Goal: Information Seeking & Learning: Learn about a topic

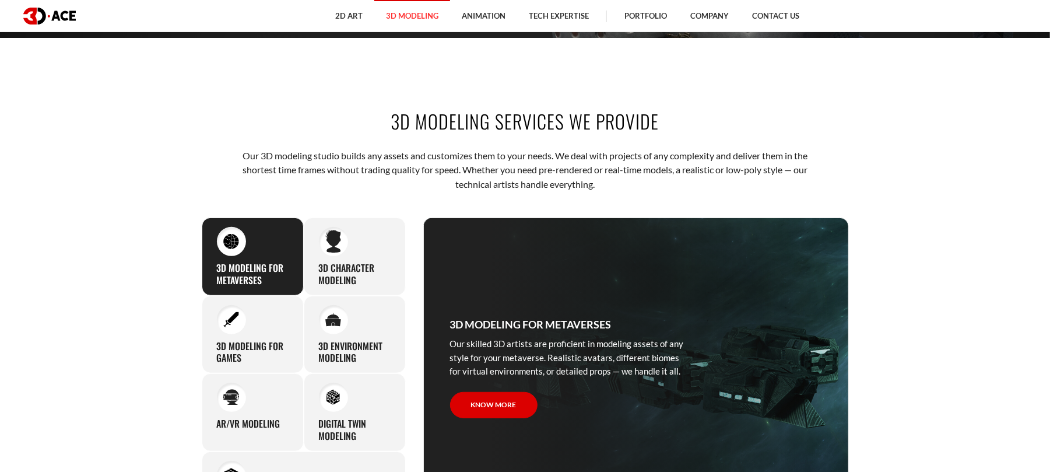
scroll to position [544, 0]
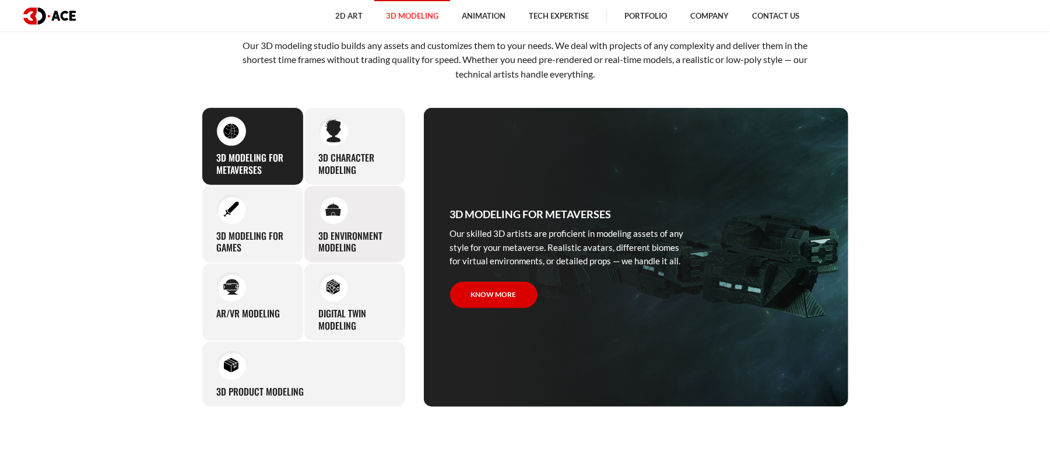
drag, startPoint x: 351, startPoint y: 147, endPoint x: 365, endPoint y: 197, distance: 51.5
click at [350, 148] on div "3D character modeling We are fond of making memorable characters that captivate…" at bounding box center [355, 146] width 102 height 78
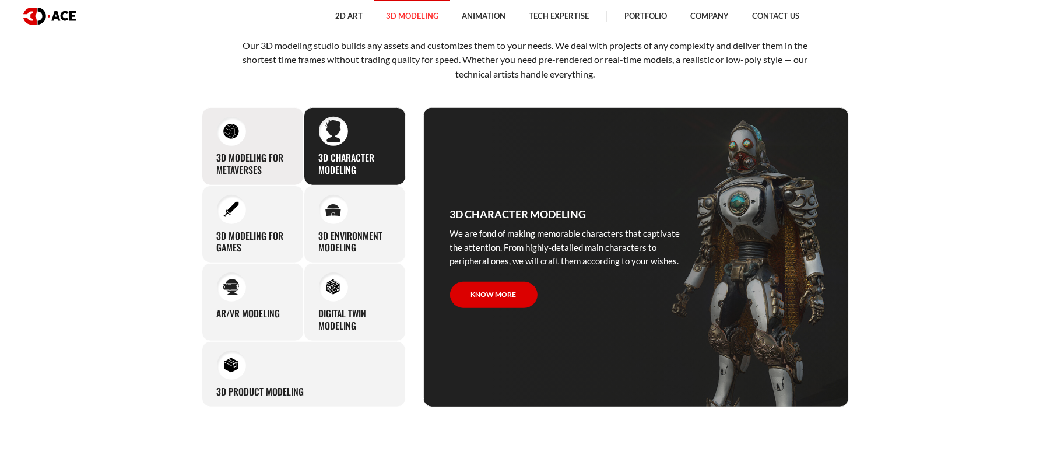
click at [283, 166] on h3 "3D Modeling for Metaverses" at bounding box center [253, 164] width 72 height 24
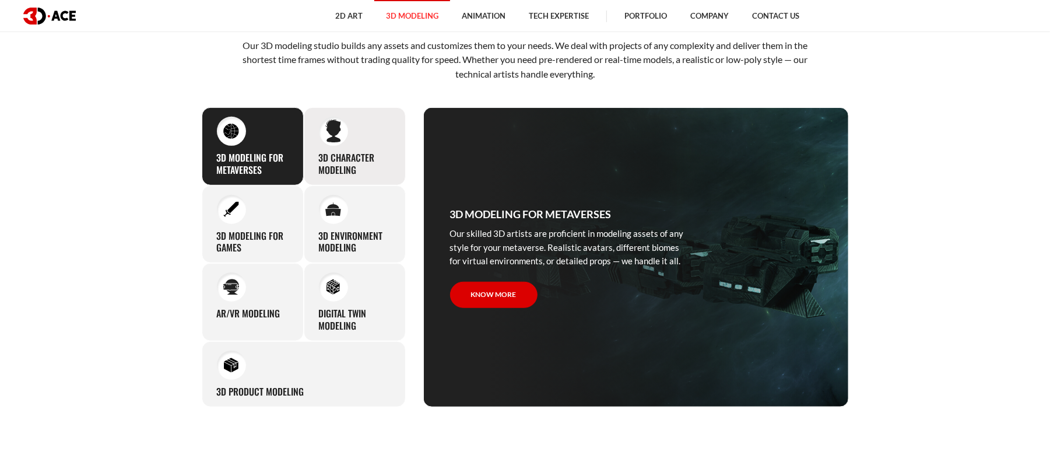
click at [330, 154] on h3 "3D character modeling" at bounding box center [355, 164] width 72 height 24
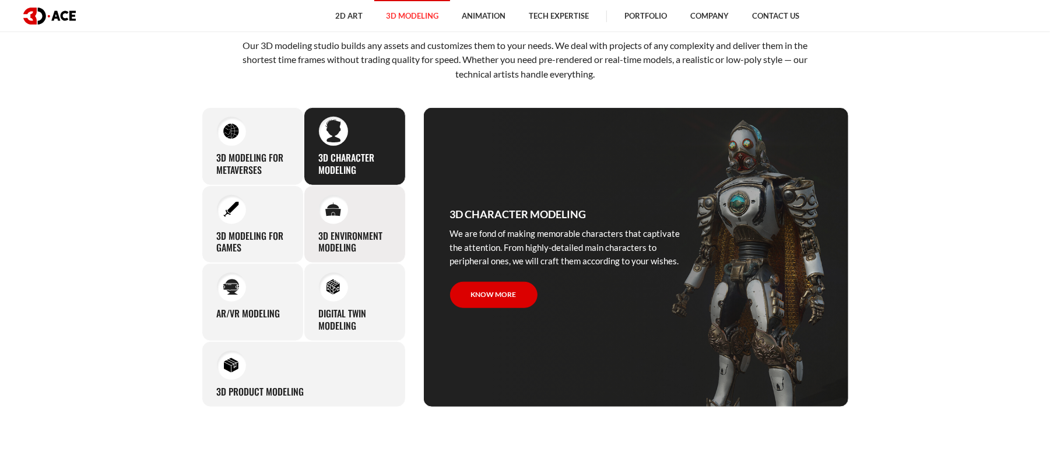
click at [350, 245] on h3 "3D environment modeling" at bounding box center [355, 242] width 72 height 24
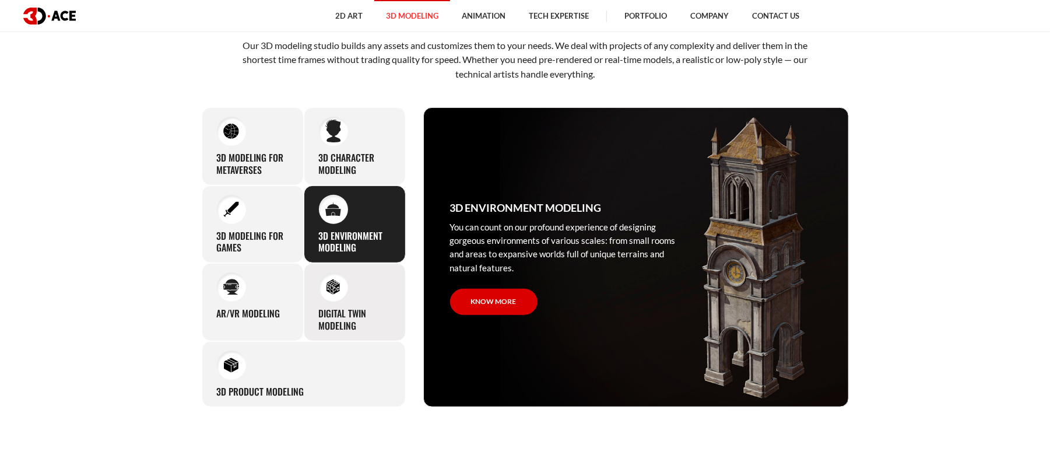
click at [355, 316] on h3 "Digital Twin modeling" at bounding box center [355, 319] width 72 height 24
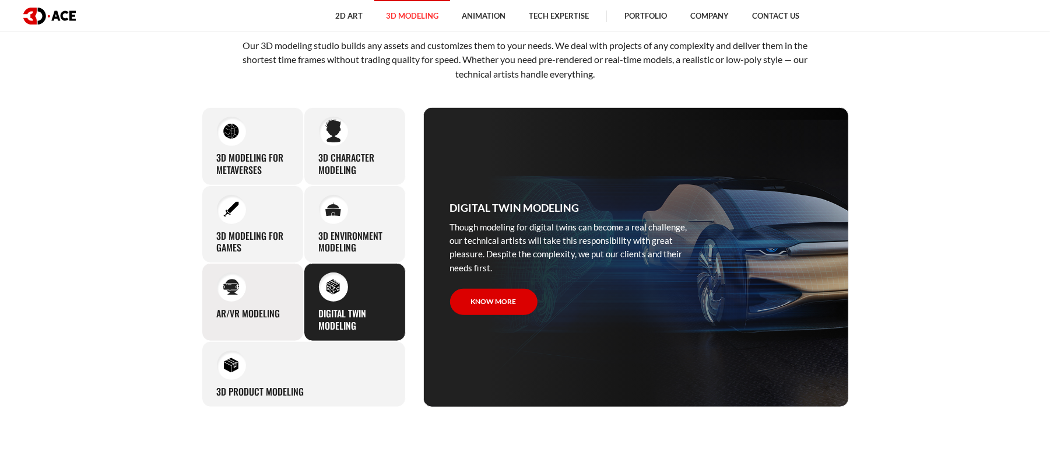
click at [269, 319] on h3 "AR/VR modeling" at bounding box center [249, 313] width 64 height 12
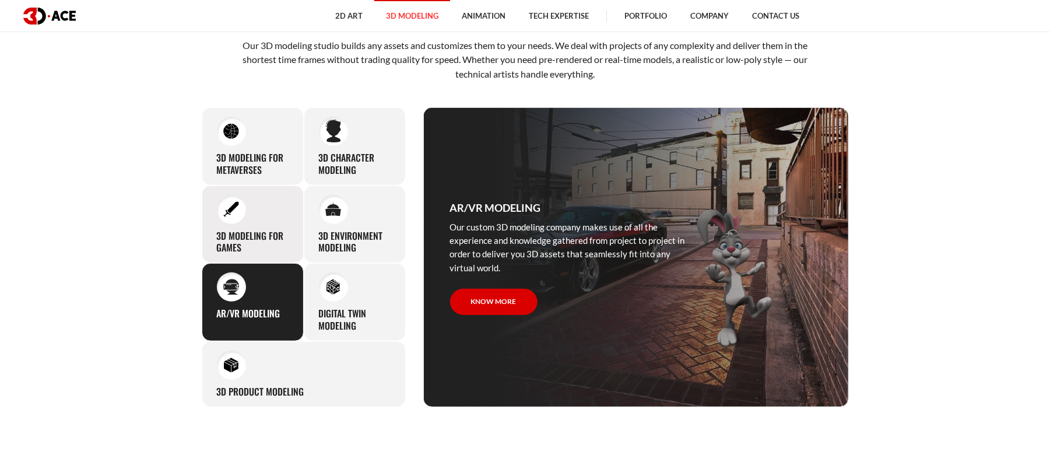
click at [243, 245] on h3 "3D modeling for games" at bounding box center [253, 242] width 72 height 24
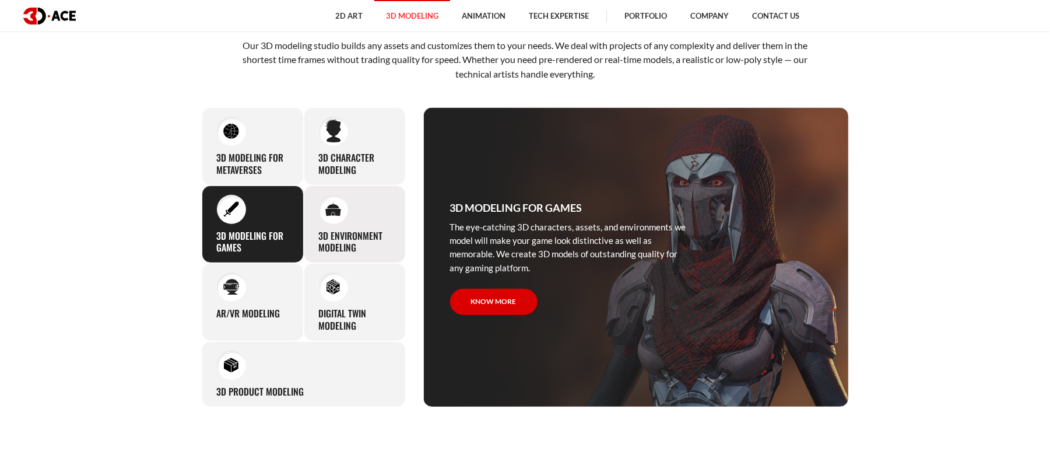
click at [330, 236] on h3 "3D environment modeling" at bounding box center [355, 242] width 72 height 24
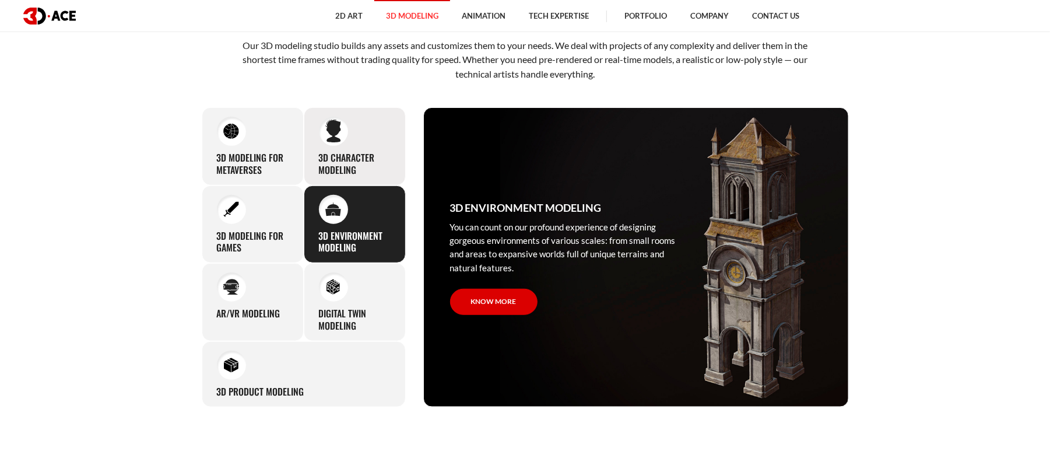
click at [348, 156] on h3 "3D character modeling" at bounding box center [355, 164] width 72 height 24
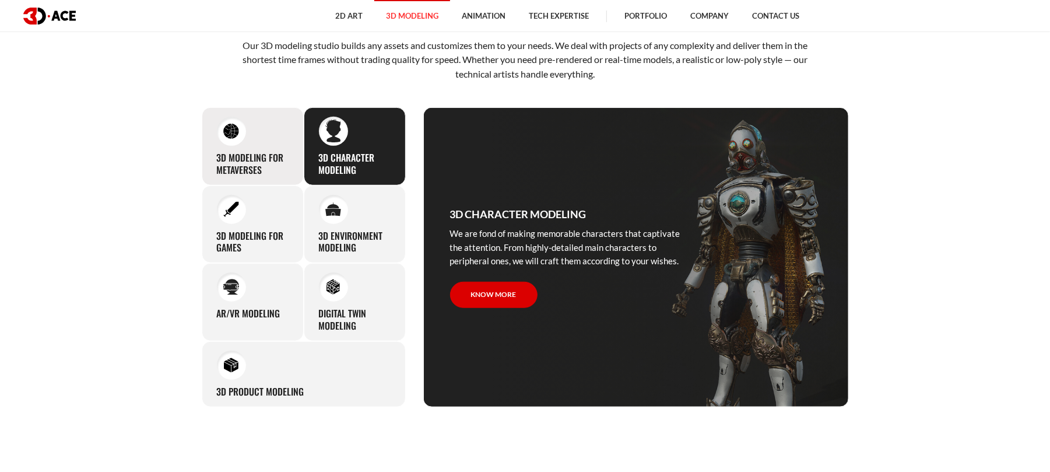
click at [239, 147] on div "3D Modeling for Metaverses Our skilled 3D artists are proficient in modeling as…" at bounding box center [253, 146] width 102 height 78
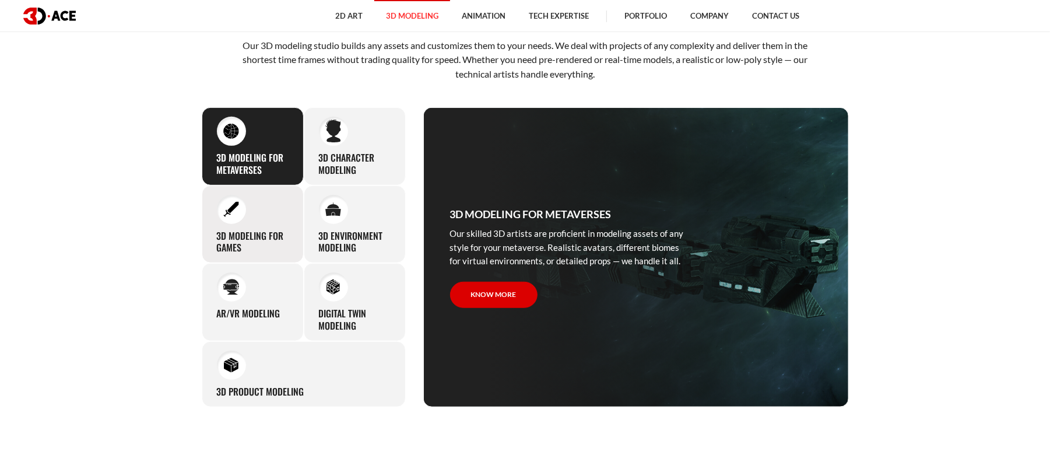
click at [245, 217] on div "3D modeling for games The eye-catching 3D characters, assets, and environments …" at bounding box center [253, 224] width 102 height 78
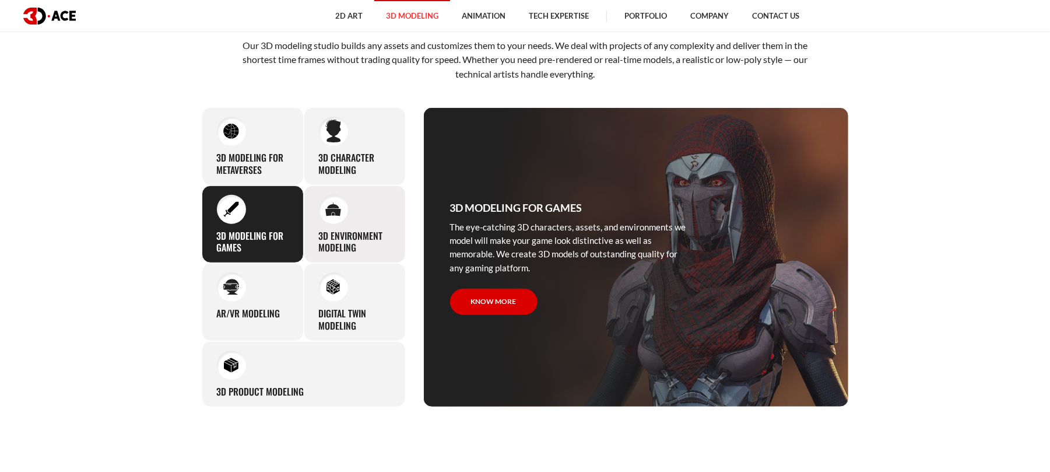
click at [342, 239] on h3 "3D environment modeling" at bounding box center [355, 242] width 72 height 24
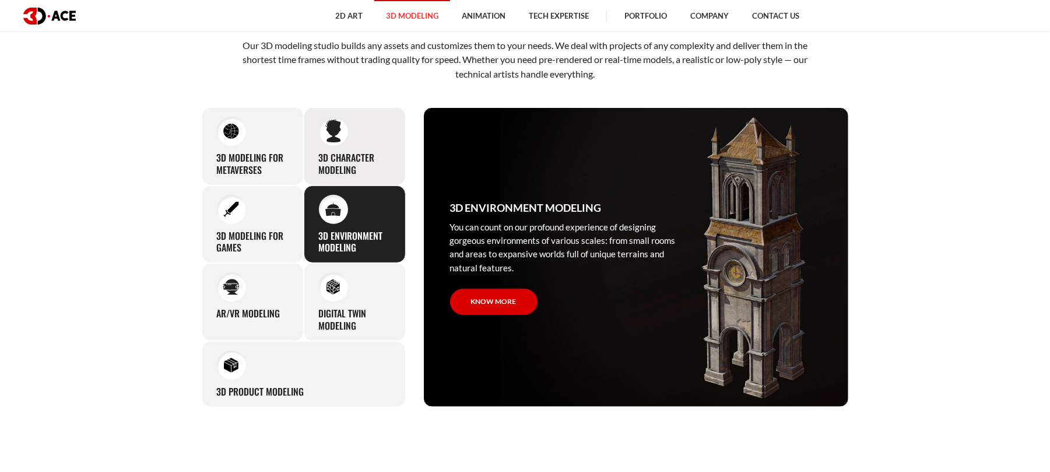
click at [339, 155] on h3 "3D character modeling" at bounding box center [355, 164] width 72 height 24
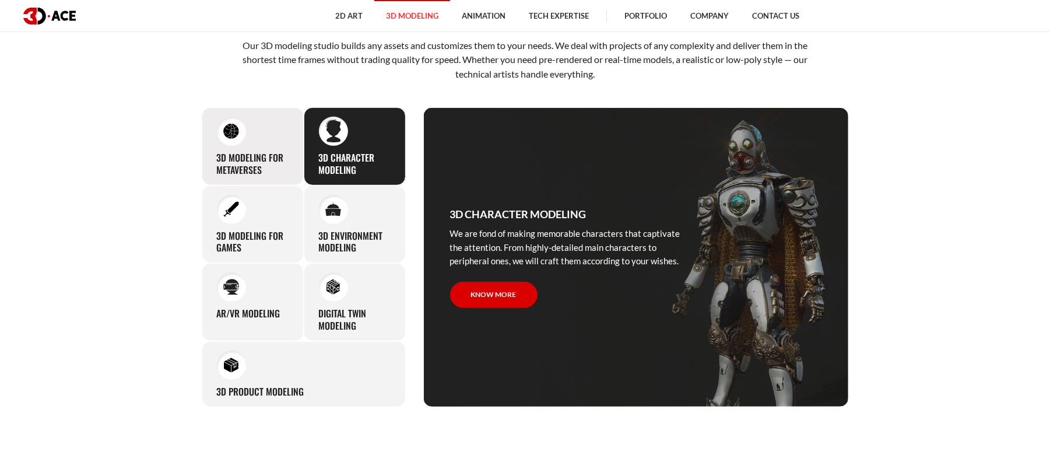
click at [238, 148] on div "3D Modeling for Metaverses Our skilled 3D artists are proficient in modeling as…" at bounding box center [253, 146] width 102 height 78
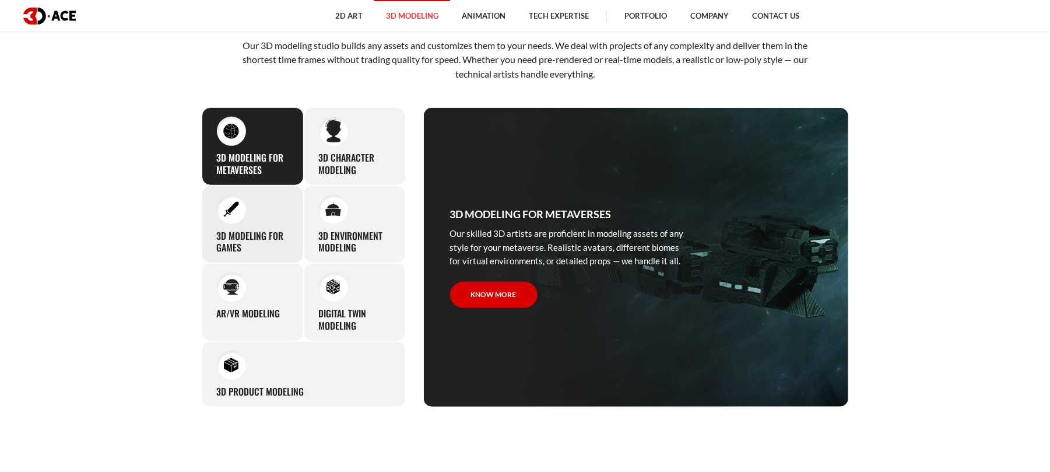
click at [241, 222] on div "3D modeling for games The eye-catching 3D characters, assets, and environments …" at bounding box center [253, 224] width 102 height 78
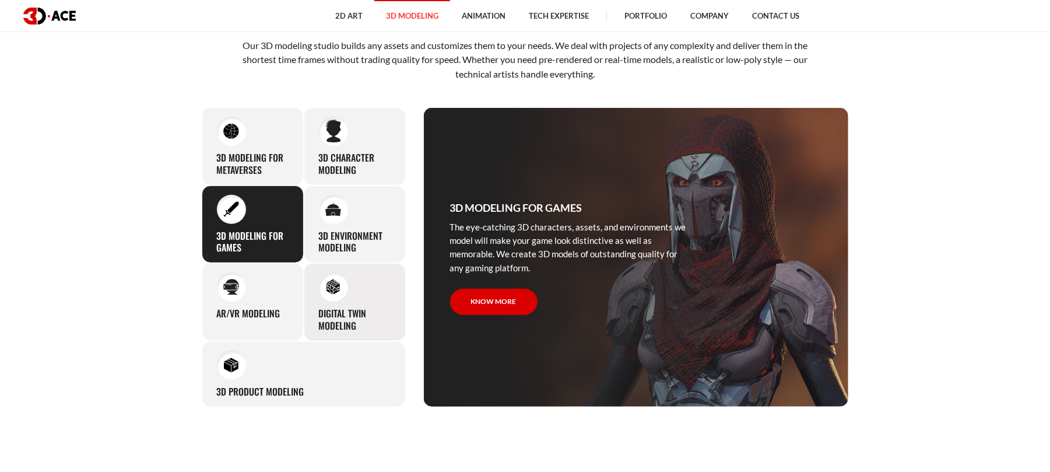
drag, startPoint x: 361, startPoint y: 237, endPoint x: 353, endPoint y: 309, distance: 72.7
click at [362, 237] on h3 "3D environment modeling" at bounding box center [355, 242] width 72 height 24
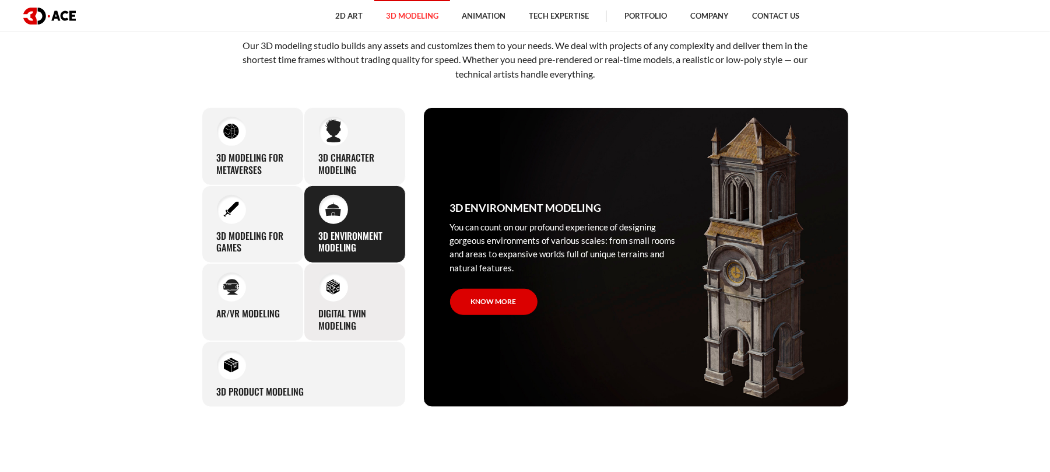
click at [353, 312] on h3 "Digital Twin modeling" at bounding box center [355, 319] width 72 height 24
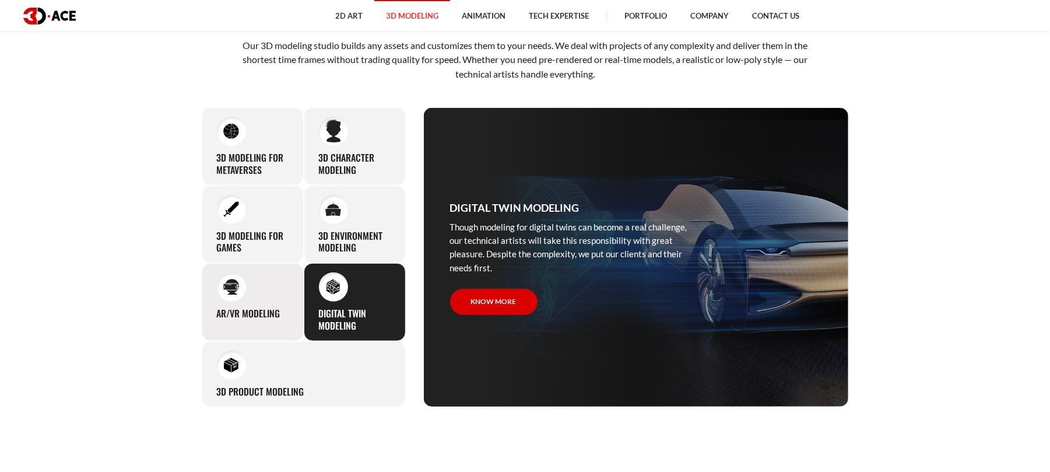
click at [283, 315] on div "AR/VR modeling Our custom 3D modeling company makes use of all the experience a…" at bounding box center [253, 302] width 102 height 78
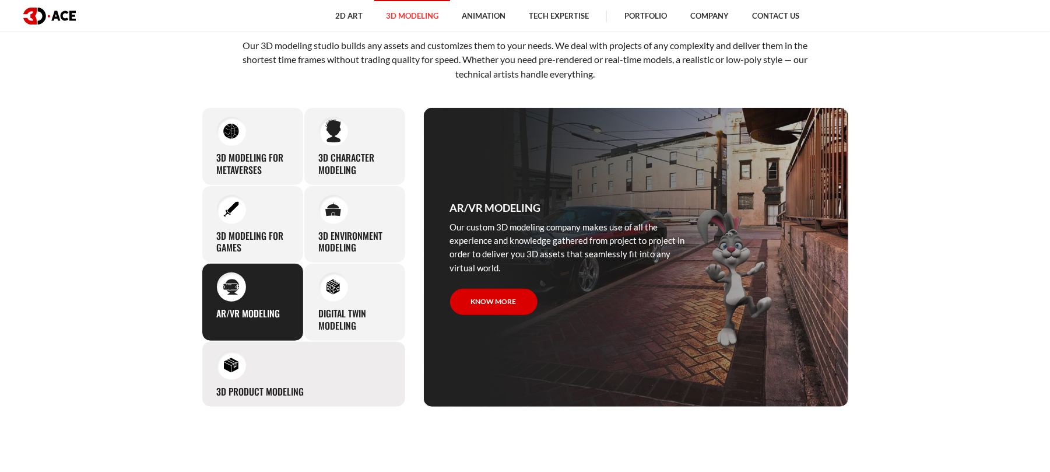
click at [282, 380] on div "3D Product Modeling Experienced professionals at 3D-Ace are capable of modeling…" at bounding box center [304, 374] width 204 height 66
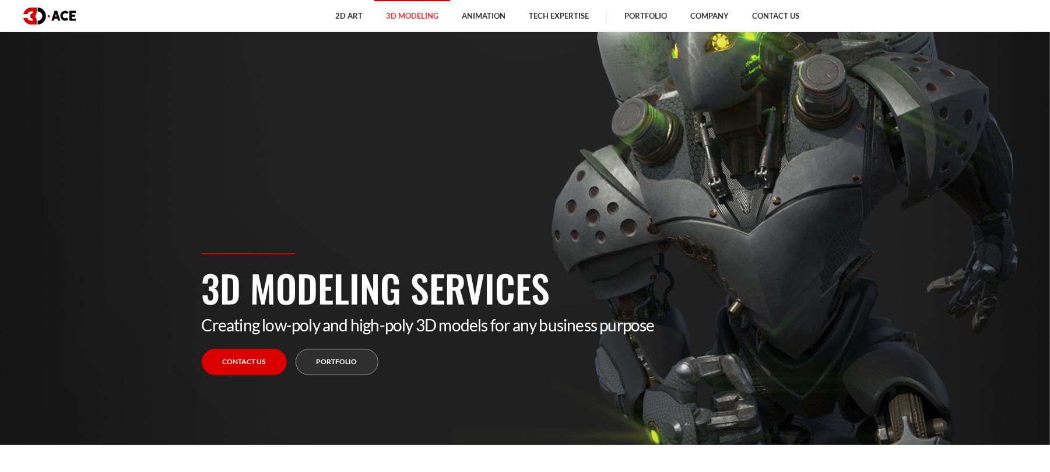
scroll to position [0, 0]
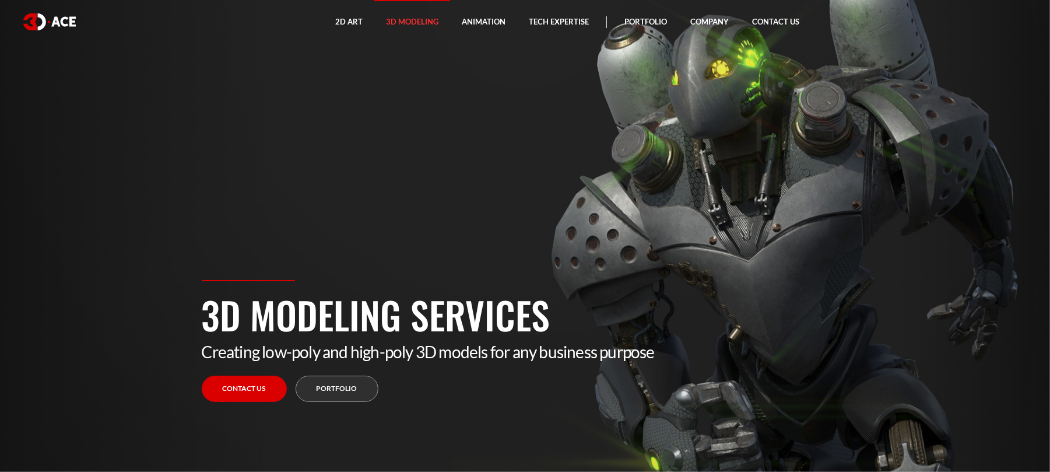
drag, startPoint x: 203, startPoint y: 316, endPoint x: 567, endPoint y: 339, distance: 364.5
click at [567, 339] on h1 "3D Modeling Services" at bounding box center [525, 314] width 647 height 55
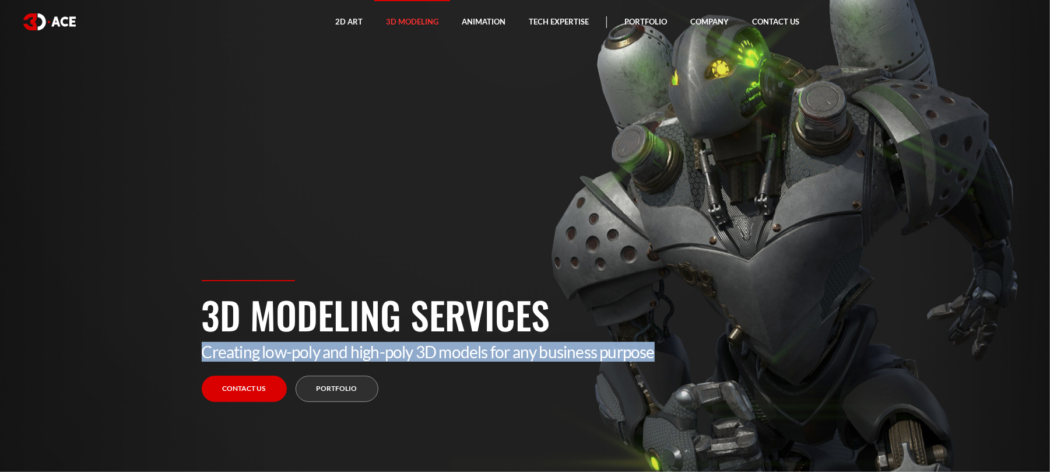
drag, startPoint x: 202, startPoint y: 355, endPoint x: 655, endPoint y: 355, distance: 453.6
click at [655, 355] on p "Creating low-poly and high-poly 3D models for any business purpose" at bounding box center [525, 352] width 647 height 20
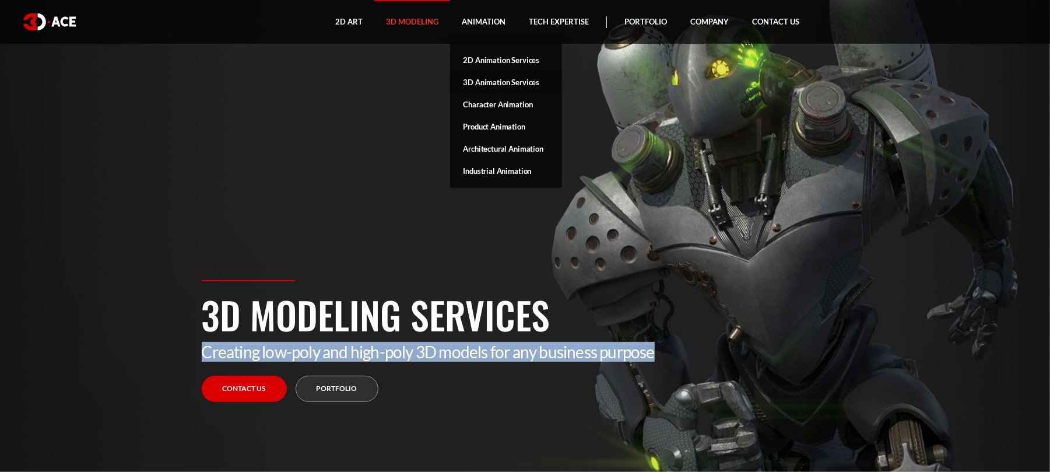
click at [488, 84] on link "3D Animation Services" at bounding box center [506, 82] width 112 height 22
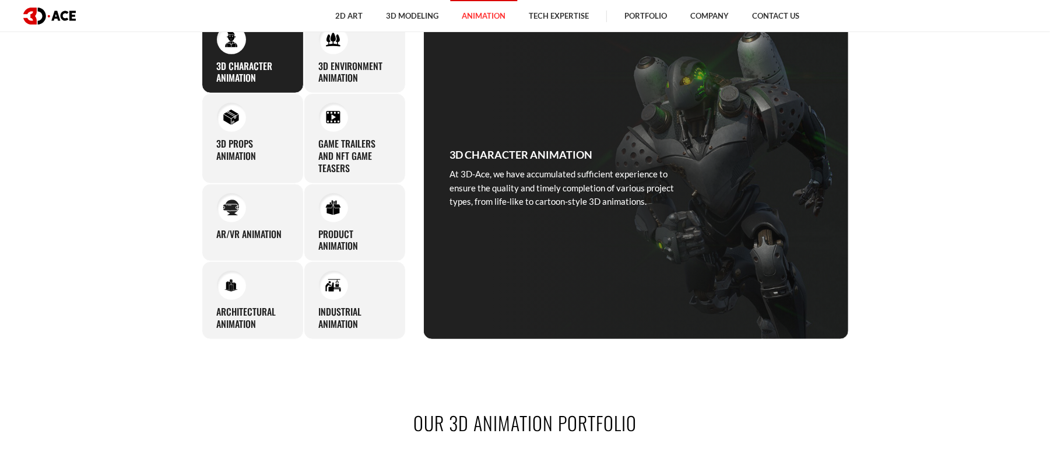
scroll to position [544, 0]
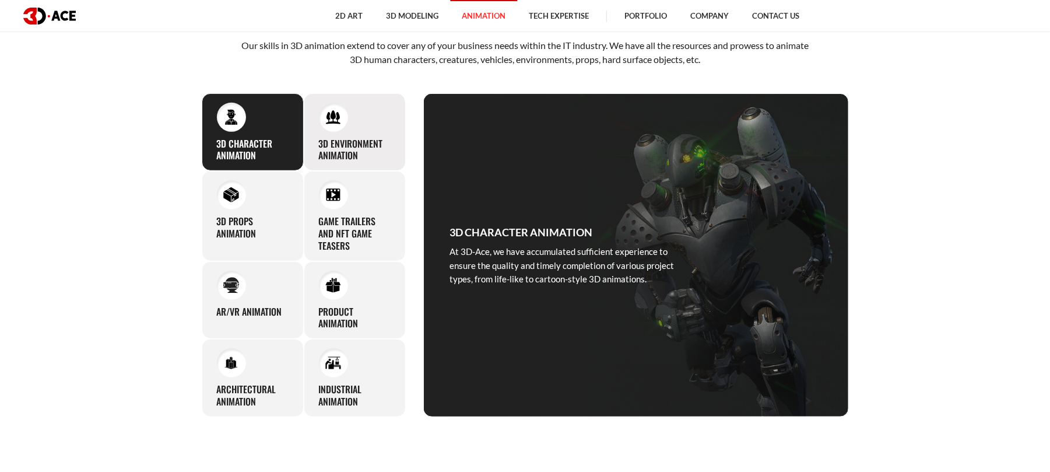
click at [367, 138] on h3 "3D Environment Animation" at bounding box center [355, 150] width 72 height 24
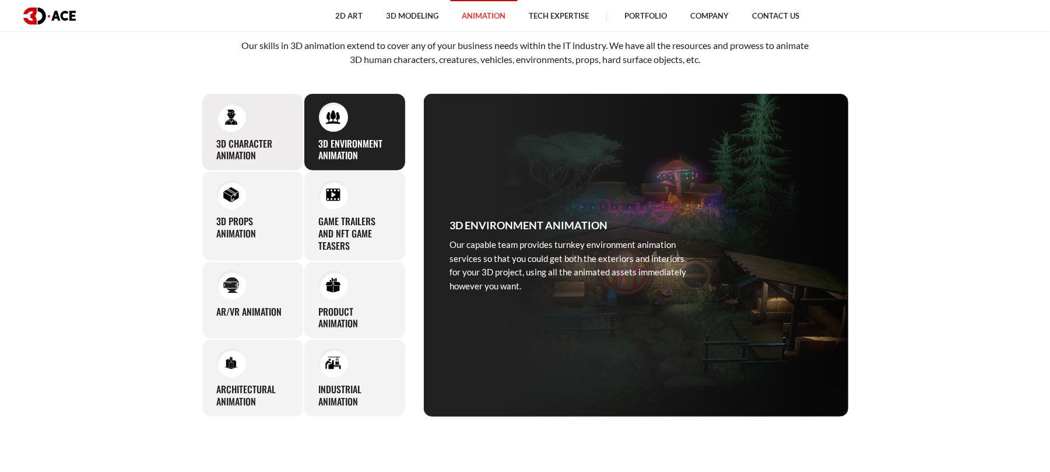
click at [241, 134] on div "3D Character Animation At 3D-Ace, we have accumulated sufficient experience to …" at bounding box center [253, 132] width 102 height 78
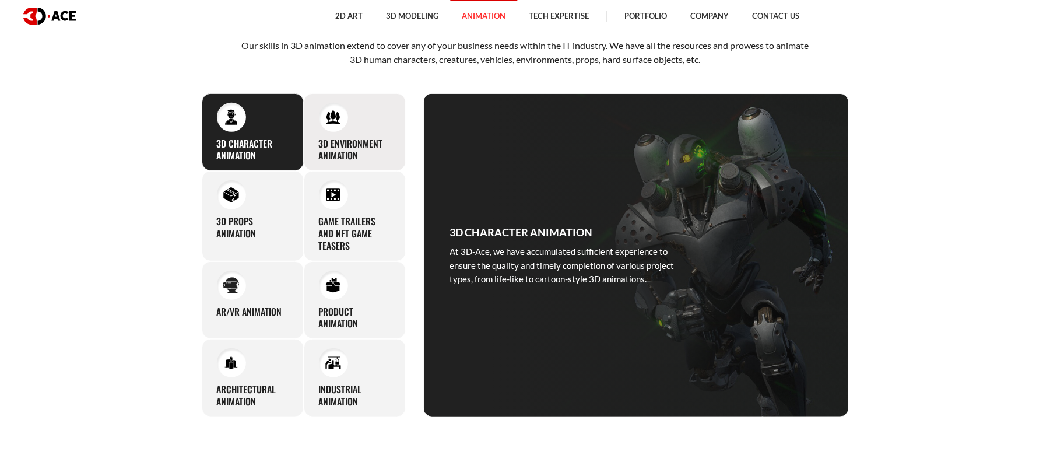
click at [350, 148] on h3 "3D Environment Animation" at bounding box center [355, 150] width 72 height 24
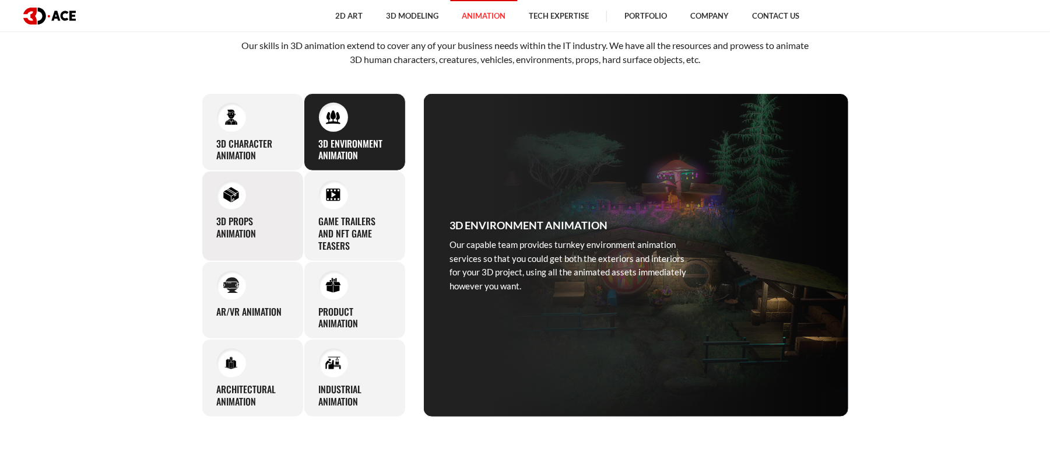
click at [266, 222] on h3 "3D Props Animation" at bounding box center [253, 227] width 72 height 24
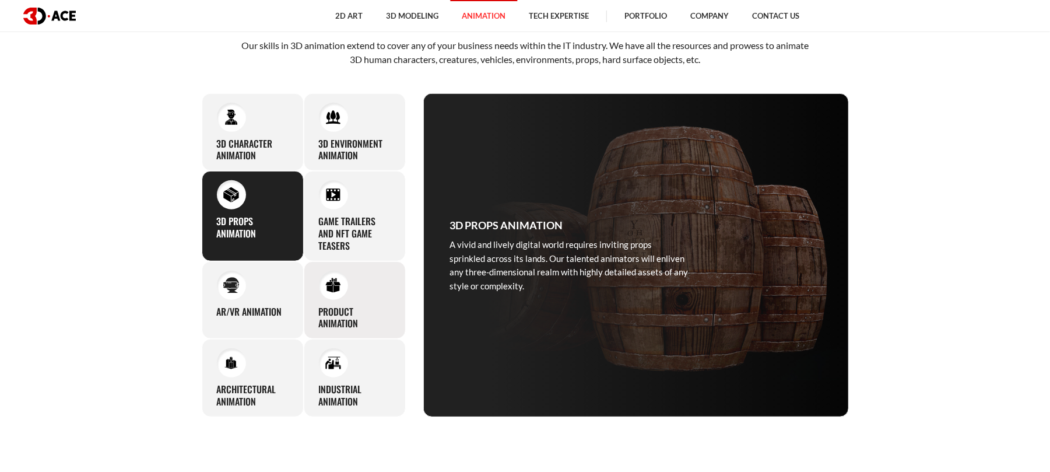
drag, startPoint x: 338, startPoint y: 227, endPoint x: 318, endPoint y: 300, distance: 75.1
click at [338, 229] on h3 "Game Trailers and NFT Game Teasers" at bounding box center [355, 233] width 72 height 36
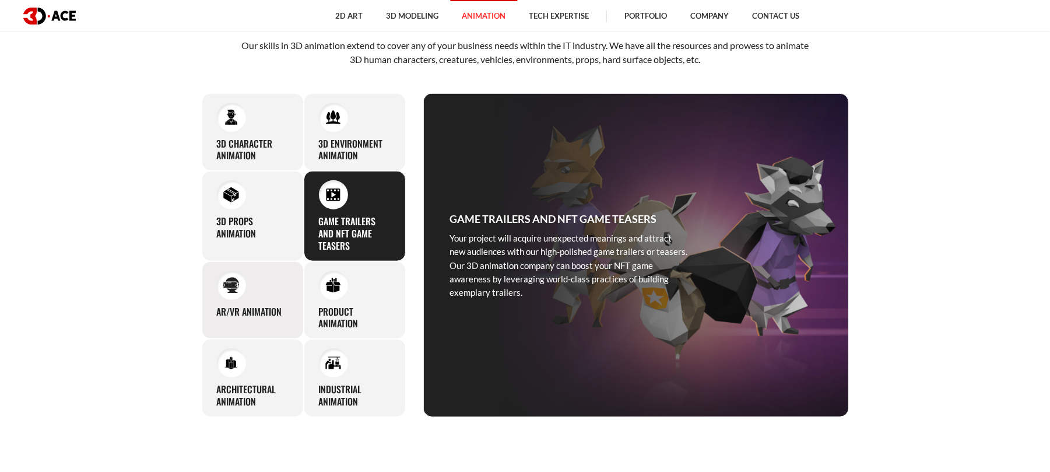
click at [244, 319] on div "AR/VR Animation As an AR and VR animation company, 3D-Ace also offers services …" at bounding box center [253, 300] width 102 height 78
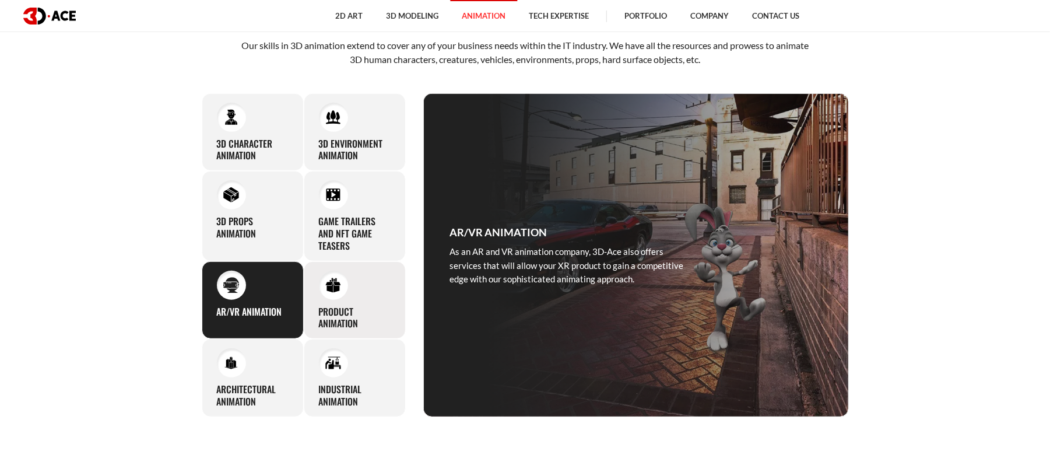
click at [355, 317] on h3 "Product Animation" at bounding box center [355, 317] width 72 height 24
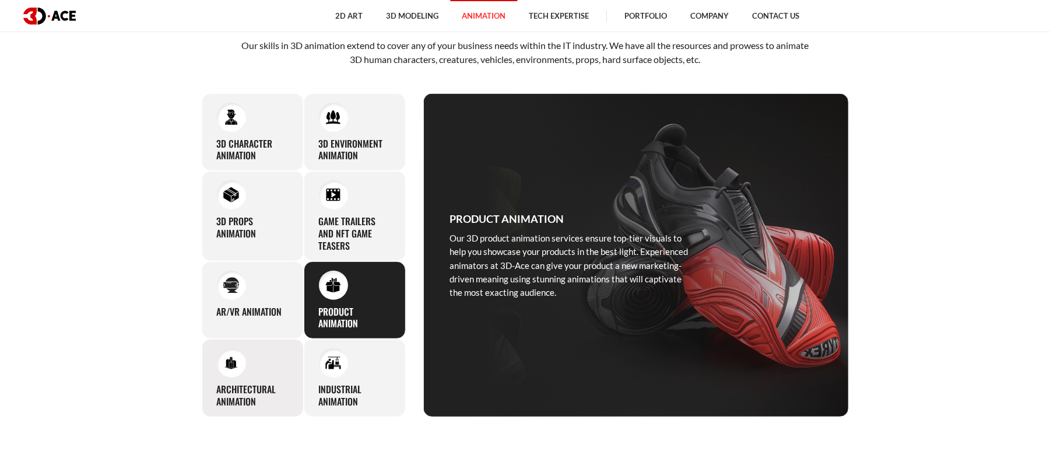
click at [241, 389] on h3 "Architectural Animation" at bounding box center [253, 395] width 72 height 24
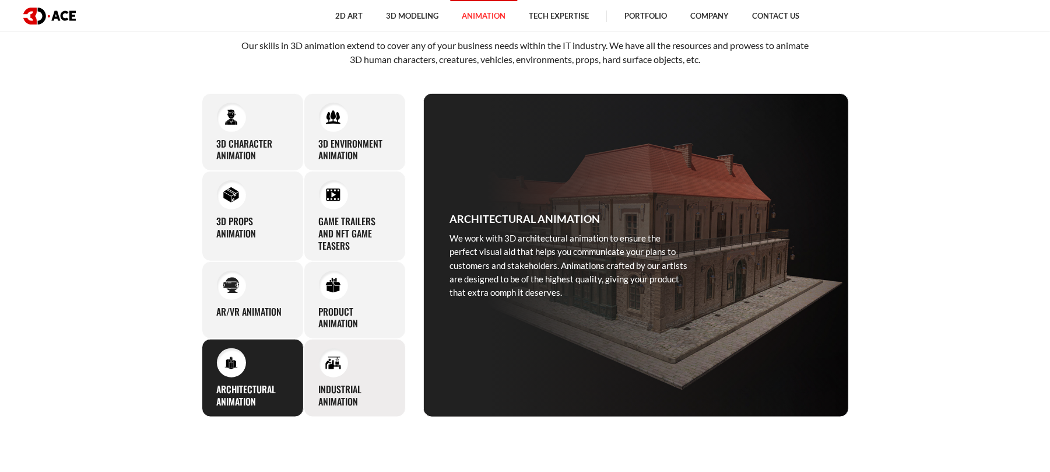
click at [344, 389] on h3 "Industrial Animation" at bounding box center [355, 395] width 72 height 24
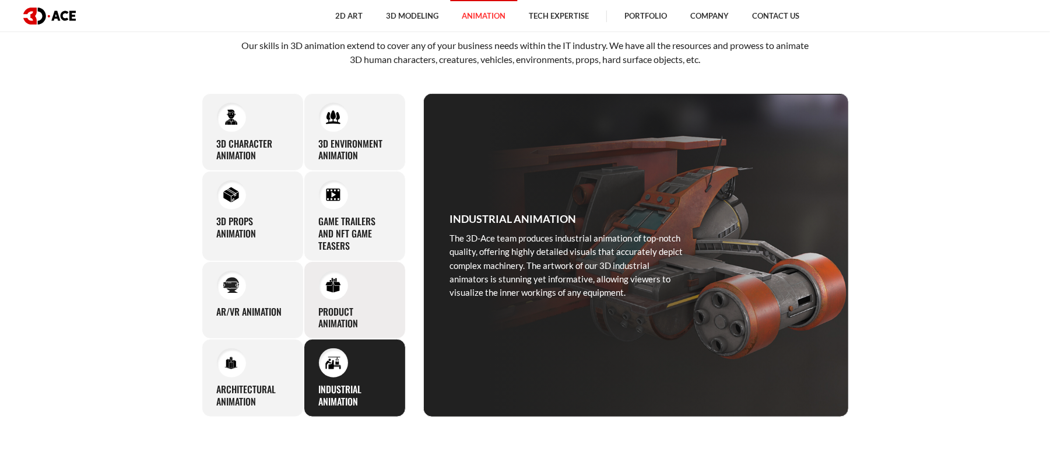
click at [346, 309] on h3 "Product Animation" at bounding box center [355, 317] width 72 height 24
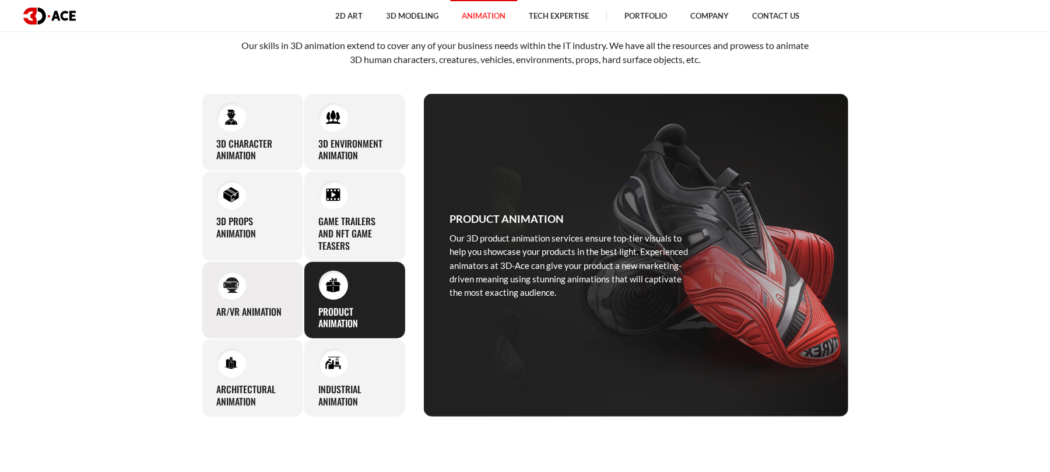
click at [220, 308] on h3 "AR/VR Animation" at bounding box center [249, 311] width 65 height 12
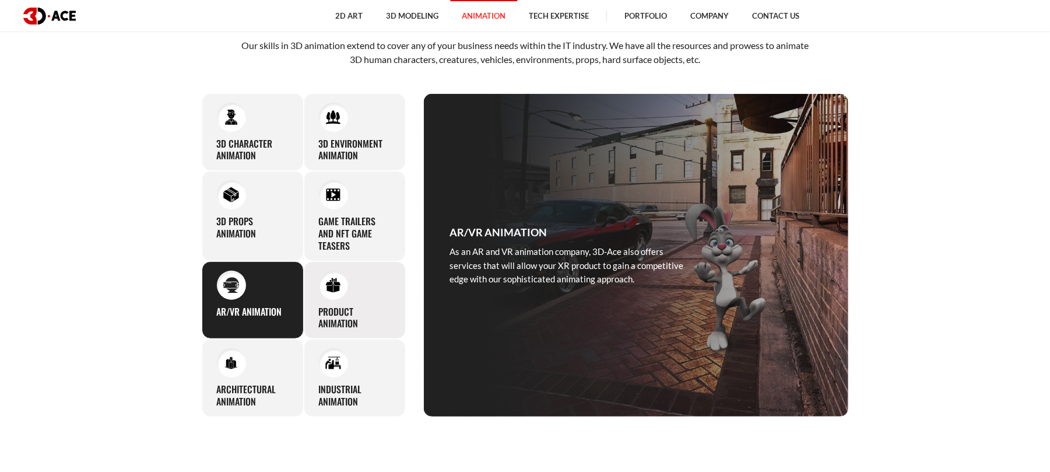
click at [346, 297] on div "Product Animation Our 3D product animation services ensure top-tier visuals to …" at bounding box center [355, 300] width 102 height 78
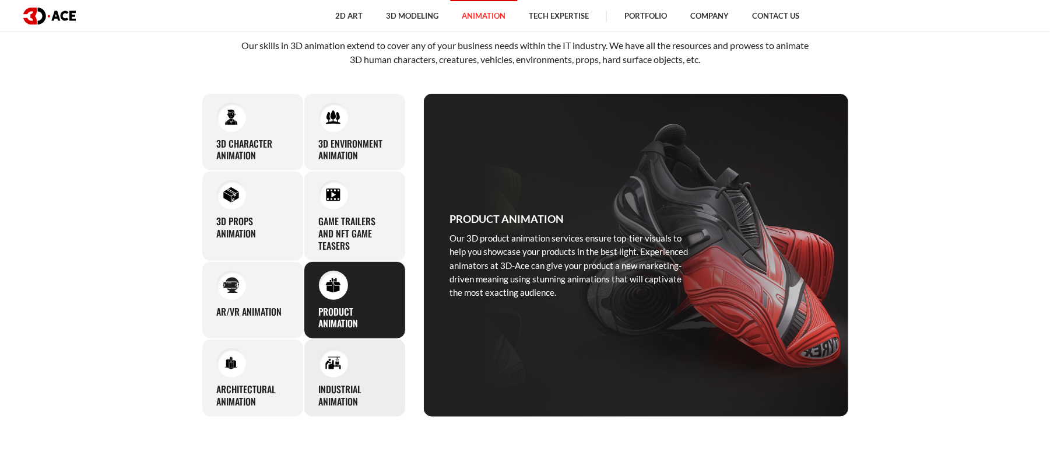
click at [339, 400] on h3 "Industrial Animation" at bounding box center [355, 395] width 72 height 24
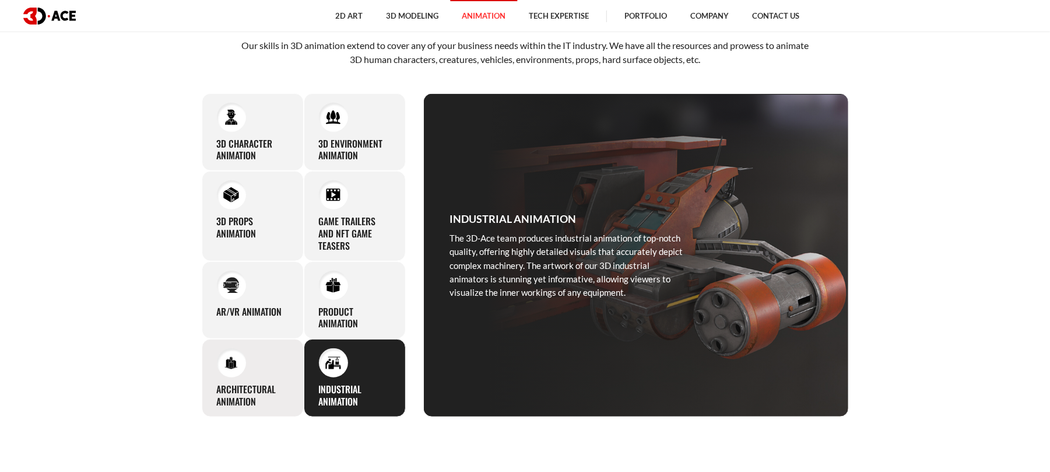
click at [253, 402] on h3 "Architectural Animation" at bounding box center [253, 395] width 72 height 24
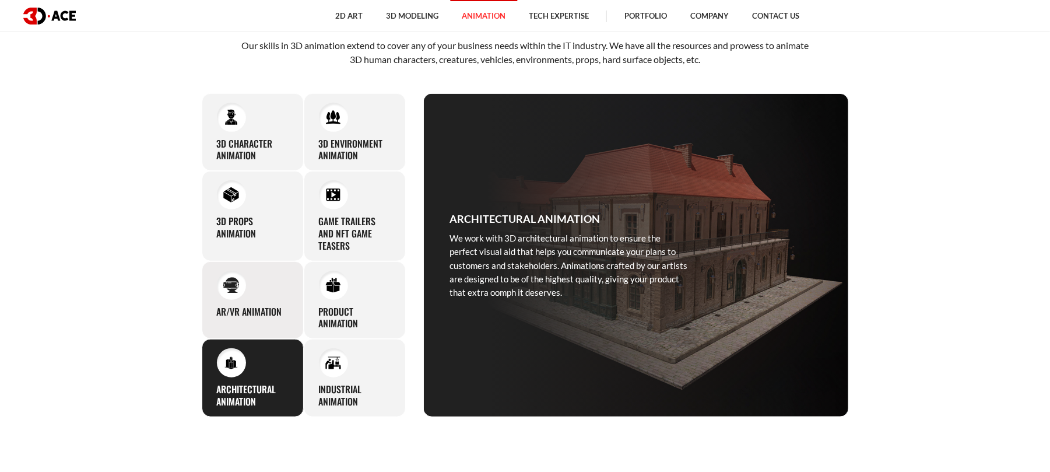
click at [245, 295] on div "AR/VR Animation As an AR and VR animation company, 3D-Ace also offers services …" at bounding box center [253, 300] width 102 height 78
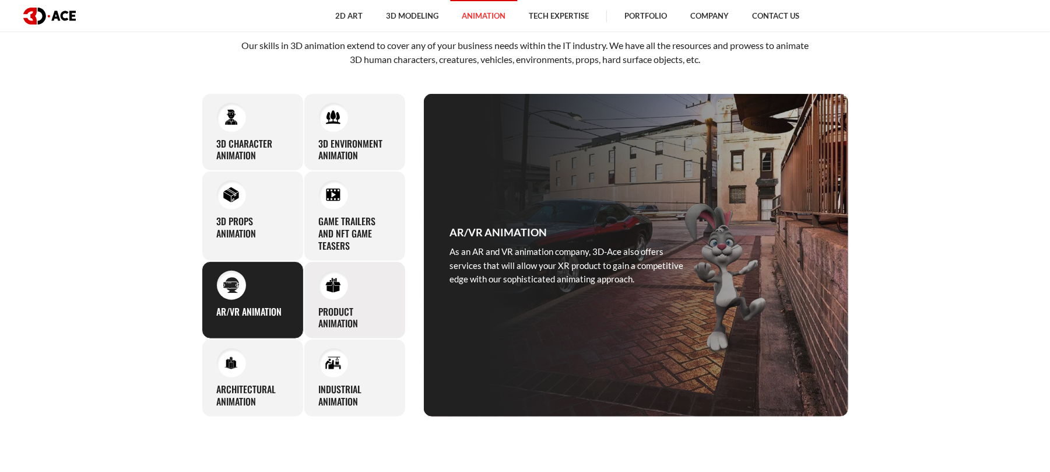
click at [353, 298] on div "Product Animation Our 3D product animation services ensure top-tier visuals to …" at bounding box center [355, 300] width 102 height 78
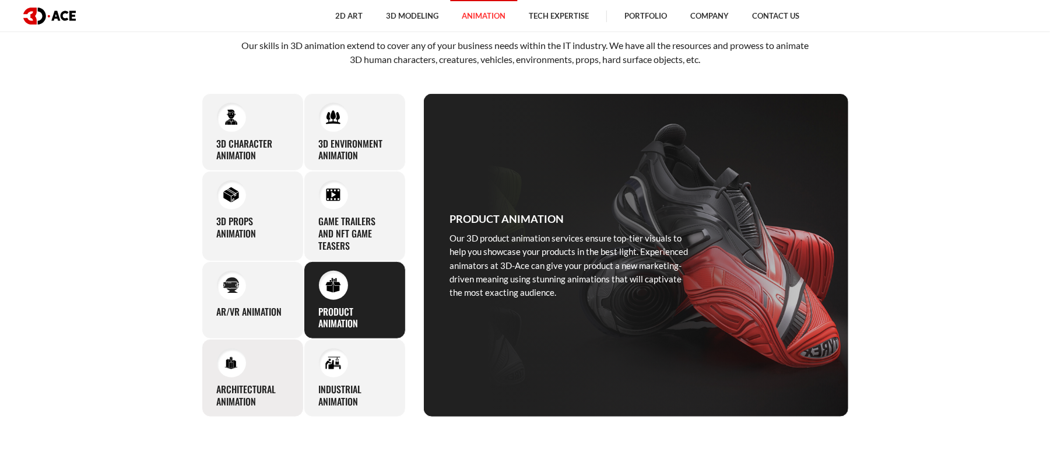
drag, startPoint x: 339, startPoint y: 392, endPoint x: 262, endPoint y: 393, distance: 77.0
click at [339, 393] on h3 "Industrial Animation" at bounding box center [355, 395] width 72 height 24
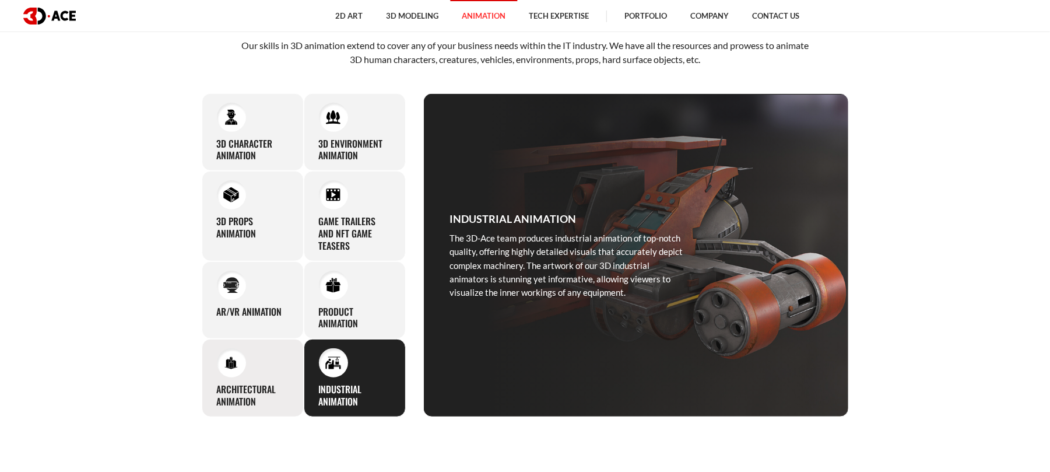
click at [262, 393] on h3 "Architectural Animation" at bounding box center [253, 395] width 72 height 24
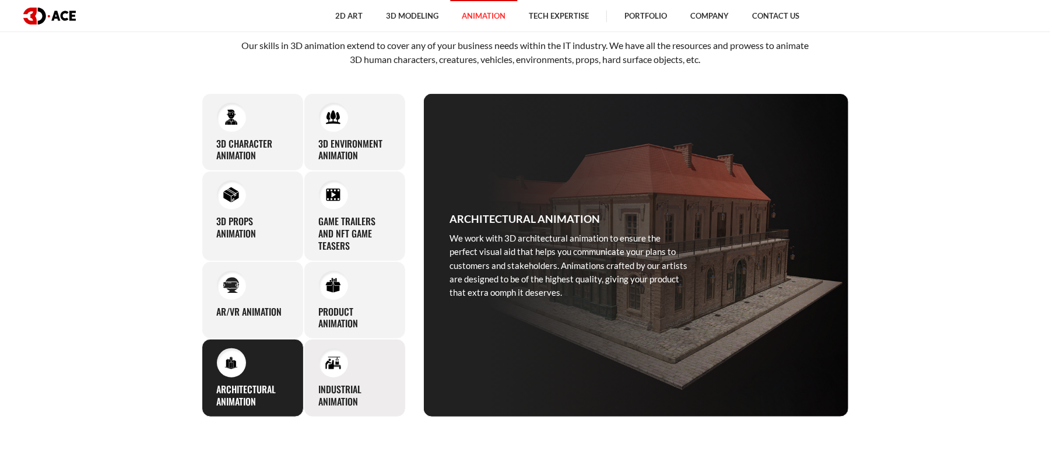
click at [336, 385] on h3 "Industrial Animation" at bounding box center [355, 395] width 72 height 24
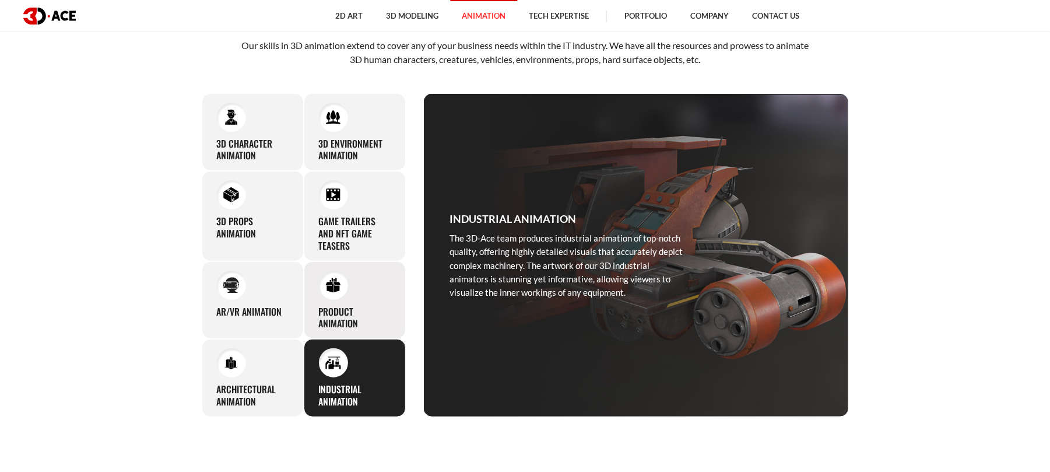
click at [344, 315] on h3 "Product Animation" at bounding box center [355, 317] width 72 height 24
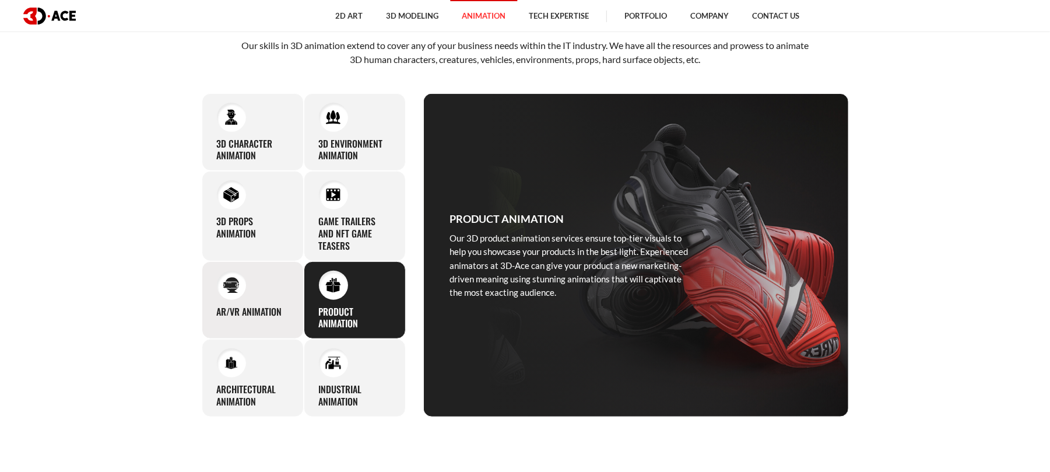
click at [243, 315] on h3 "AR/VR Animation" at bounding box center [249, 311] width 65 height 12
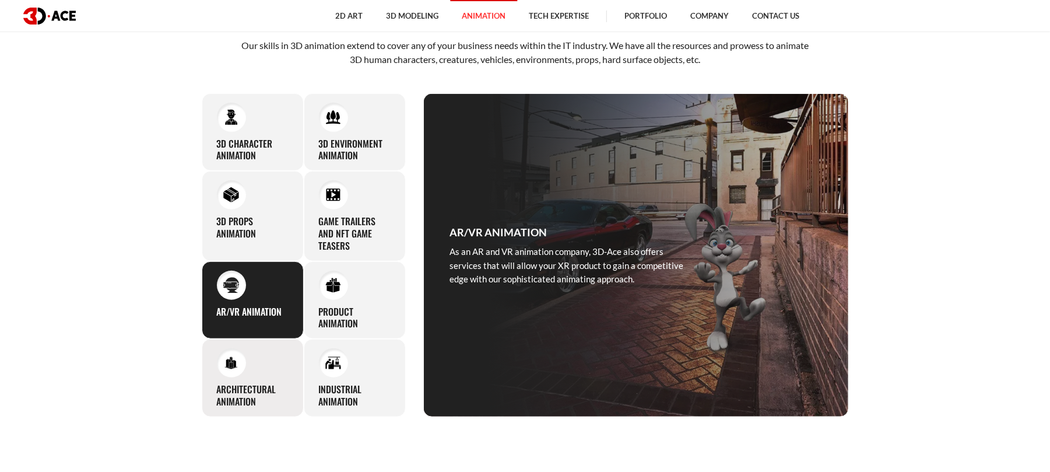
click at [238, 366] on img at bounding box center [231, 363] width 16 height 16
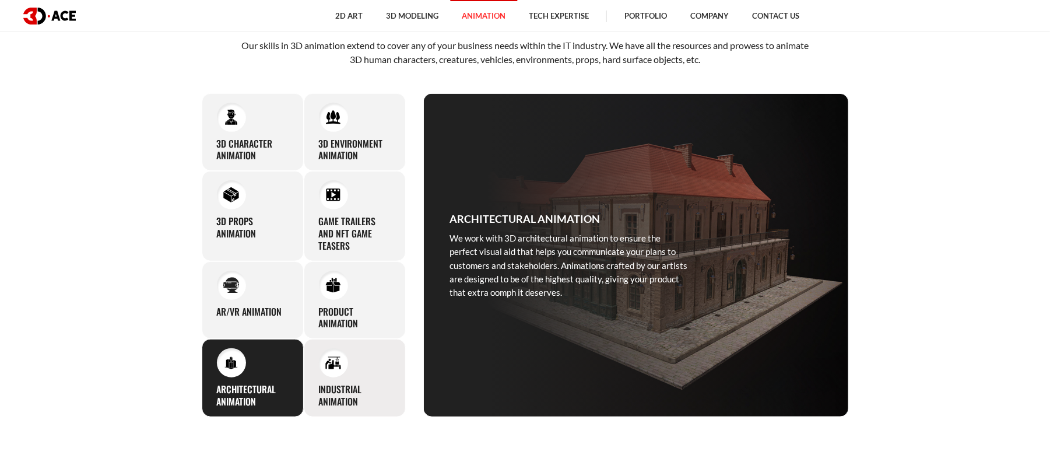
click at [336, 391] on h3 "Industrial Animation" at bounding box center [355, 395] width 72 height 24
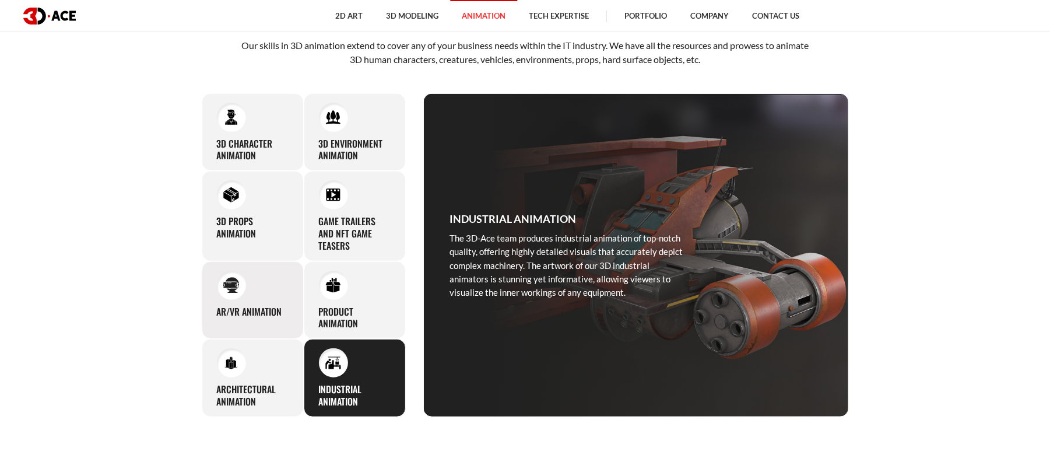
drag, startPoint x: 338, startPoint y: 325, endPoint x: 213, endPoint y: 306, distance: 126.8
click at [337, 325] on h3 "Product Animation" at bounding box center [355, 317] width 72 height 24
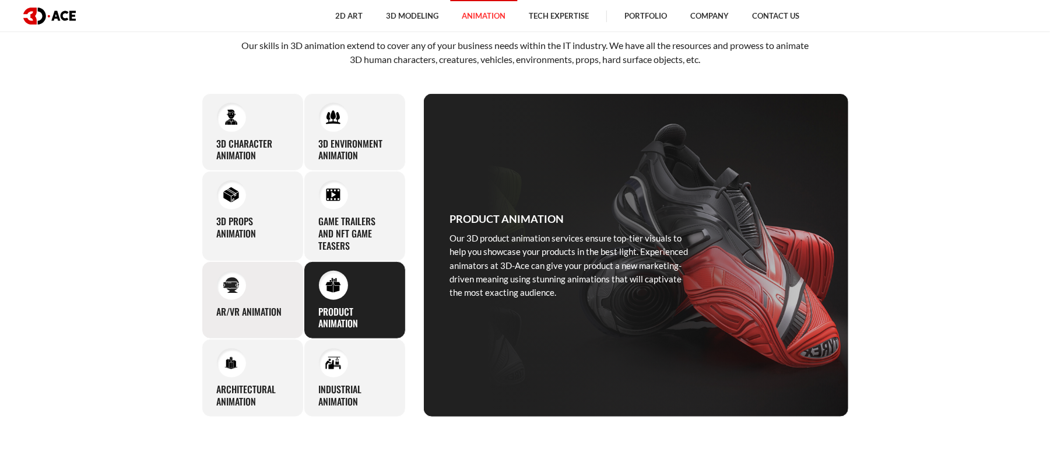
click at [209, 305] on div "AR/VR Animation As an AR and VR animation company, 3D-Ace also offers services …" at bounding box center [253, 300] width 102 height 78
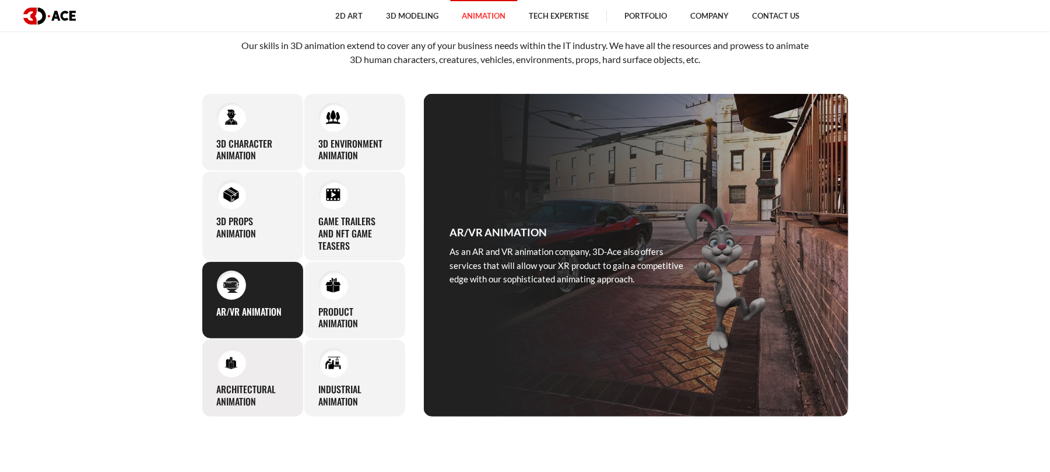
click at [240, 378] on div "Architectural Animation We work with 3D architectural animation to ensure the p…" at bounding box center [253, 378] width 102 height 78
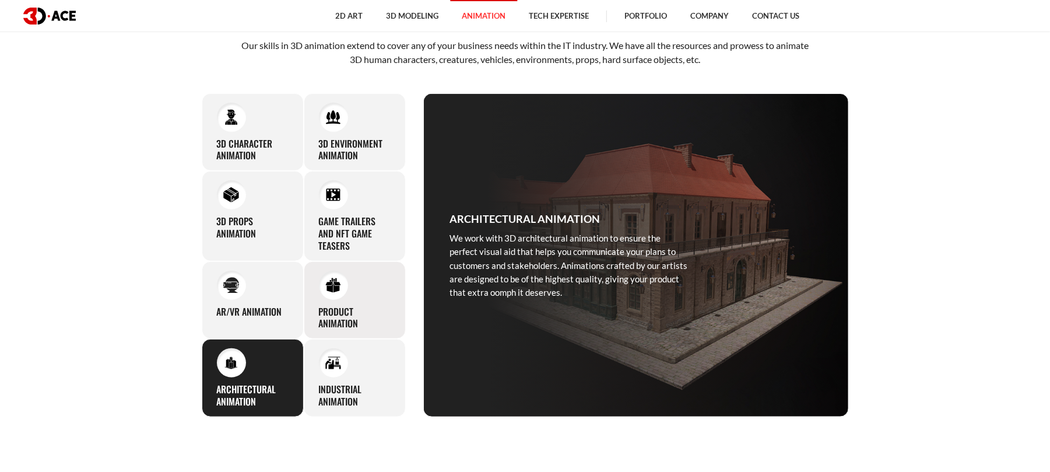
drag, startPoint x: 313, startPoint y: 388, endPoint x: 333, endPoint y: 336, distance: 56.3
click at [314, 388] on div "Industrial Animation The 3D-Ace team produces industrial animation of top-notch…" at bounding box center [355, 378] width 102 height 78
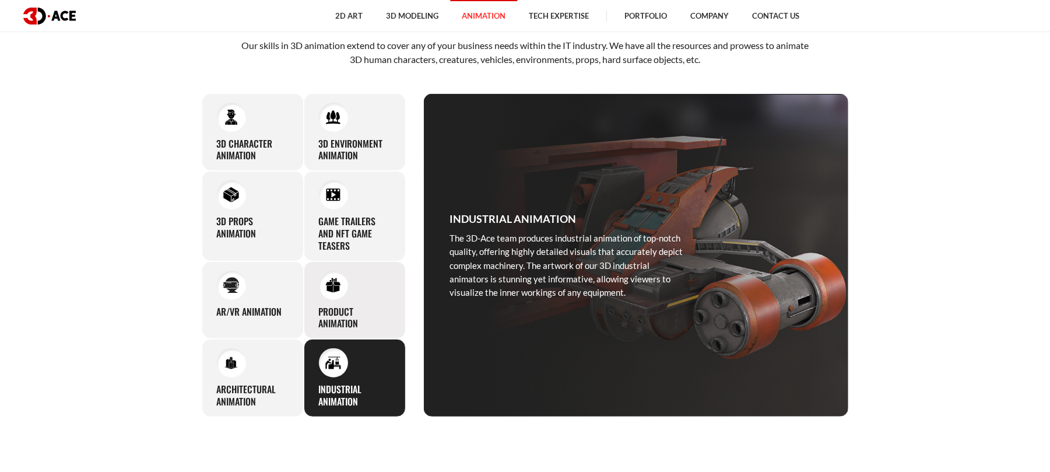
click at [333, 310] on h3 "Product Animation" at bounding box center [355, 317] width 72 height 24
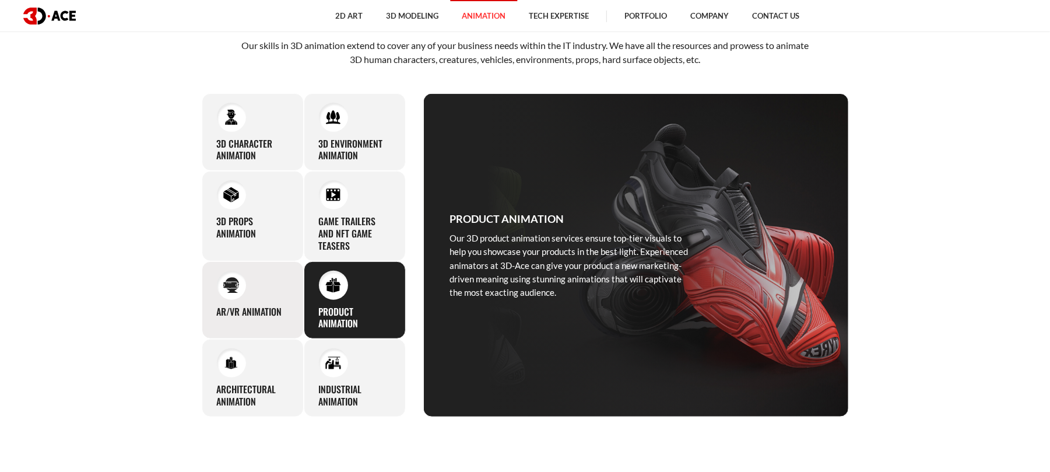
click at [250, 308] on h3 "AR/VR Animation" at bounding box center [249, 311] width 65 height 12
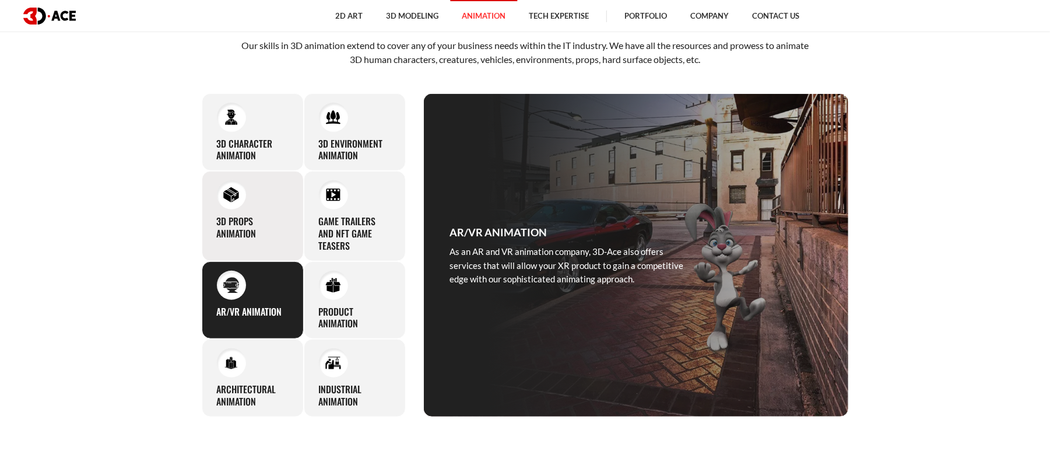
click at [248, 223] on h3 "3D Props Animation" at bounding box center [253, 227] width 72 height 24
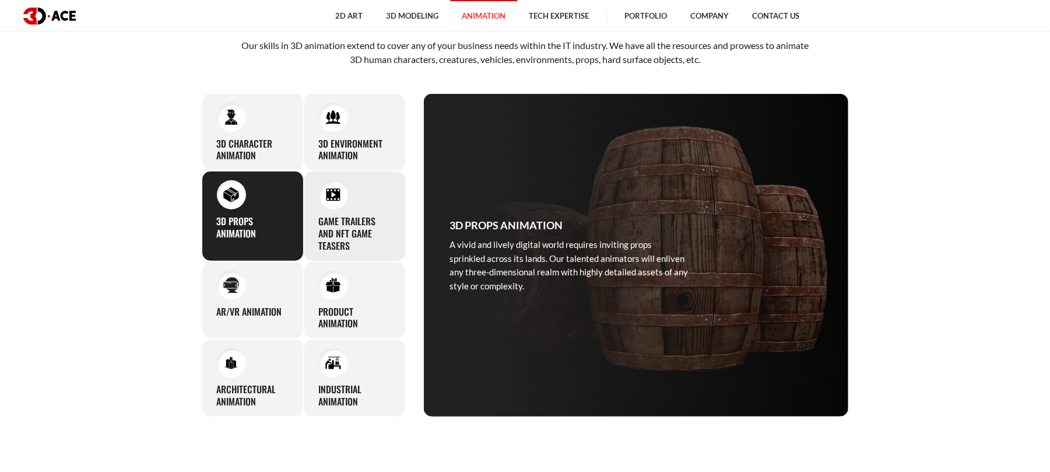
click at [330, 222] on h3 "Game Trailers and NFT Game Teasers" at bounding box center [355, 233] width 72 height 36
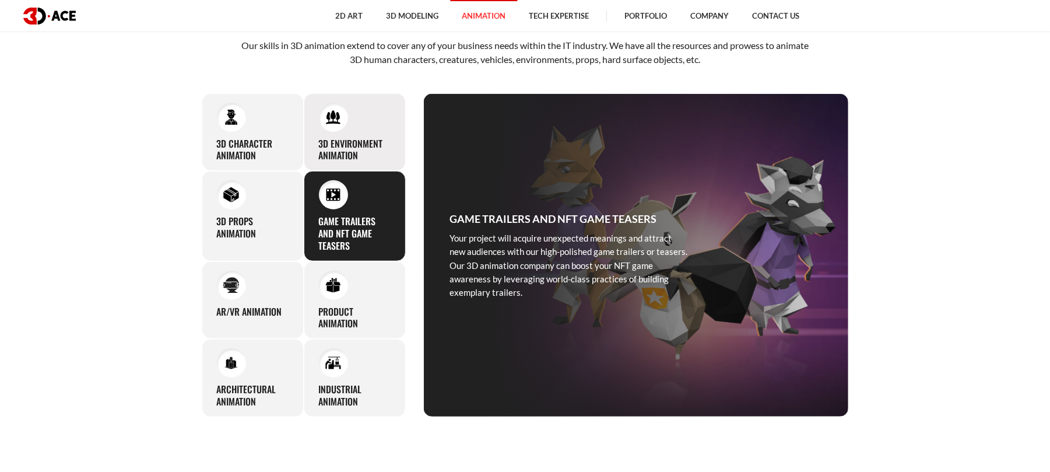
click at [367, 147] on h3 "3D Environment Animation" at bounding box center [355, 150] width 72 height 24
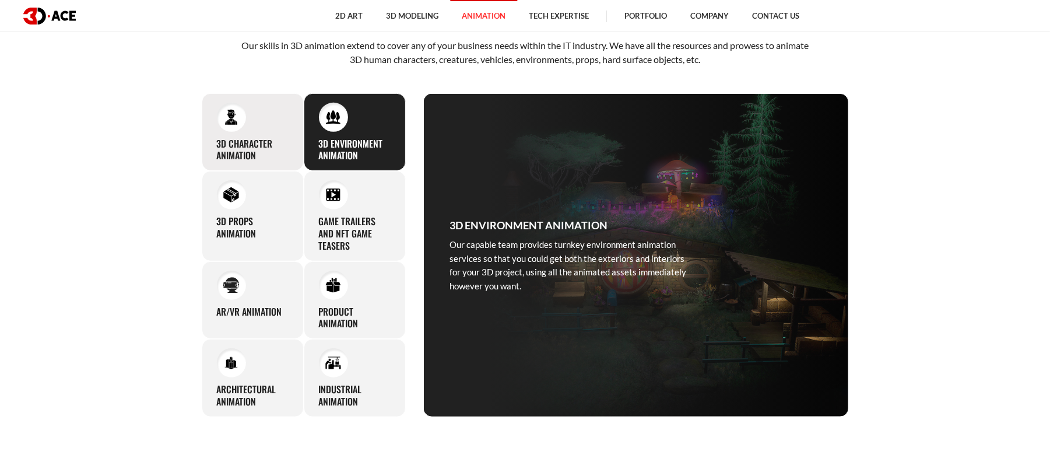
click at [248, 143] on h3 "3D Character Animation" at bounding box center [253, 150] width 72 height 24
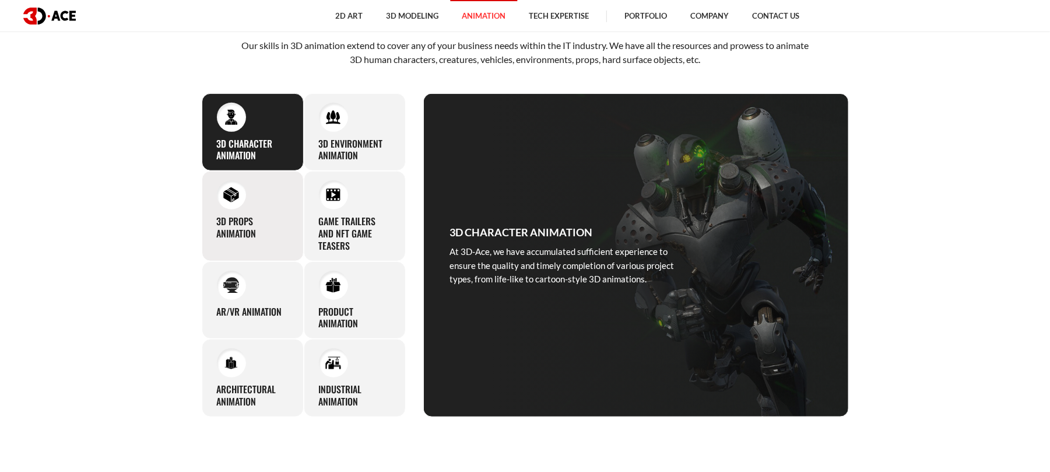
click at [236, 223] on h3 "3D Props Animation" at bounding box center [253, 227] width 72 height 24
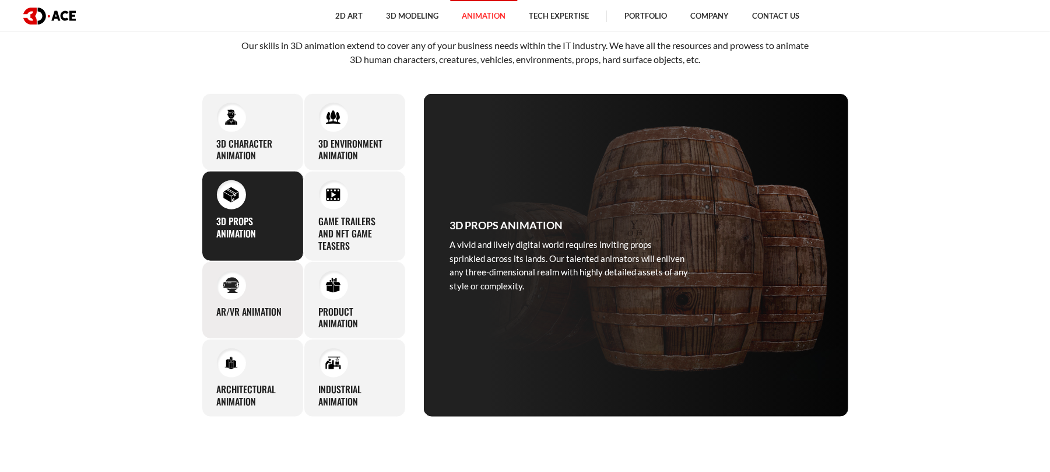
click at [258, 318] on h3 "AR/VR Animation" at bounding box center [249, 311] width 65 height 12
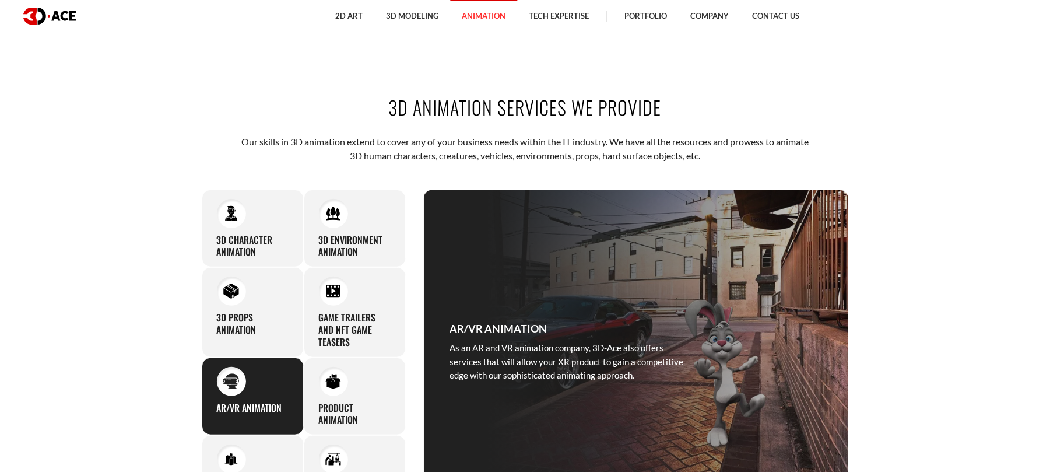
scroll to position [466, 0]
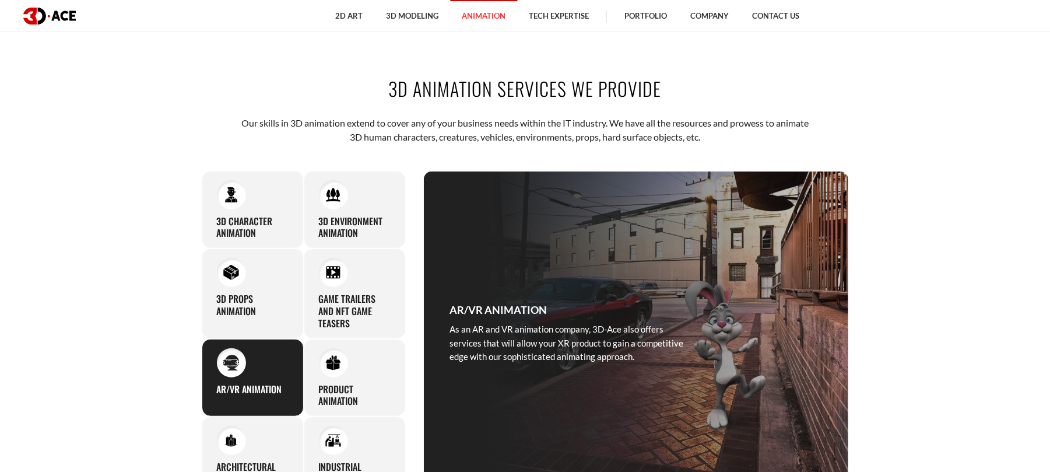
drag, startPoint x: 660, startPoint y: 89, endPoint x: 377, endPoint y: 89, distance: 283.3
click at [377, 89] on h2 "3D Animation Services We Provide" at bounding box center [525, 88] width 647 height 26
click at [426, 91] on h2 "3D Animation Services We Provide" at bounding box center [525, 88] width 647 height 26
drag, startPoint x: 390, startPoint y: 87, endPoint x: 756, endPoint y: 93, distance: 365.6
click at [756, 93] on h2 "3D Animation Services We Provide" at bounding box center [525, 88] width 647 height 26
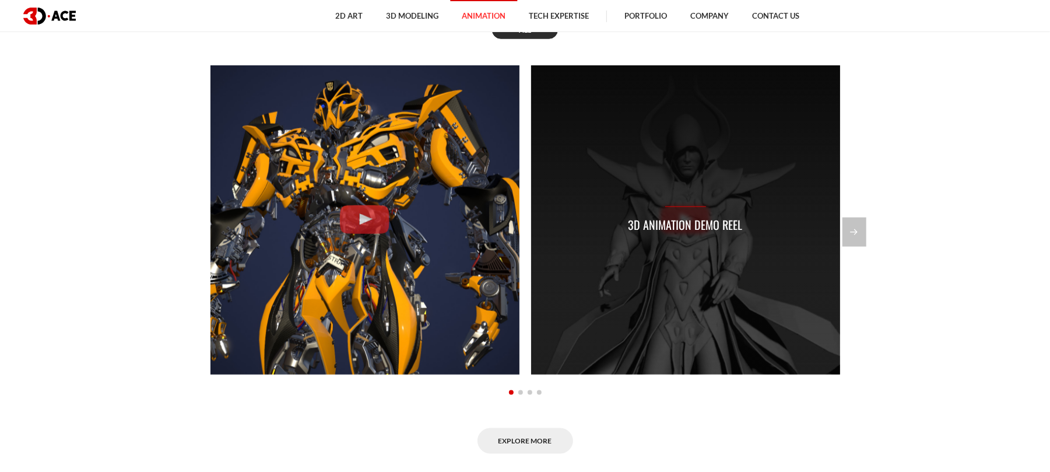
scroll to position [1088, 0]
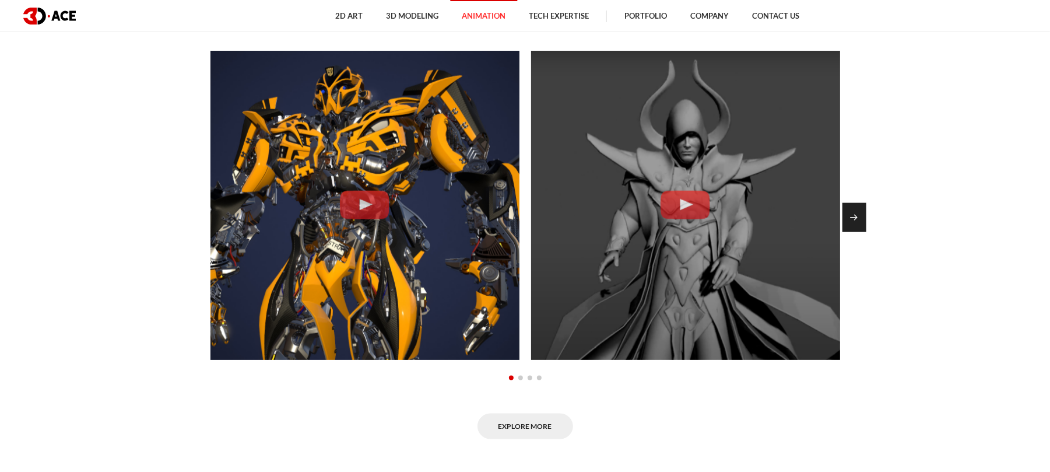
click at [859, 217] on div "Next slide" at bounding box center [854, 217] width 24 height 29
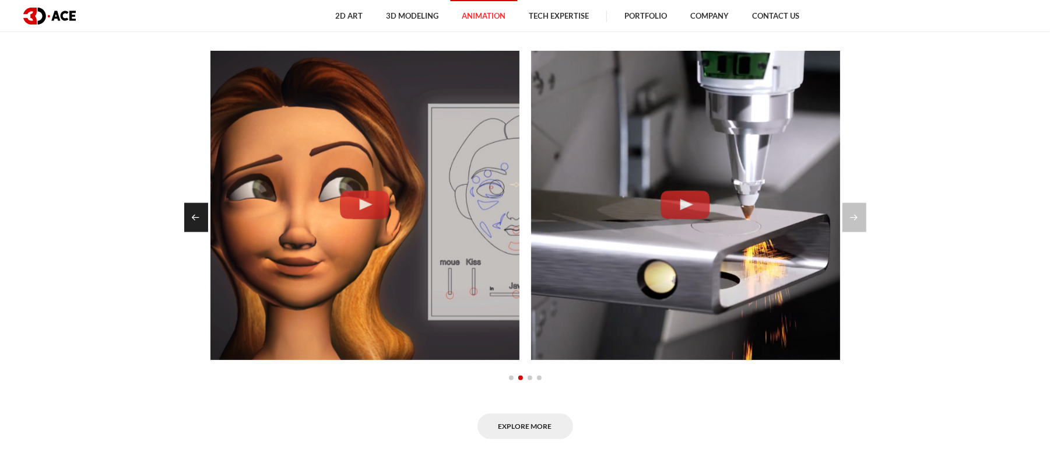
click at [194, 218] on div "Previous slide" at bounding box center [196, 217] width 24 height 29
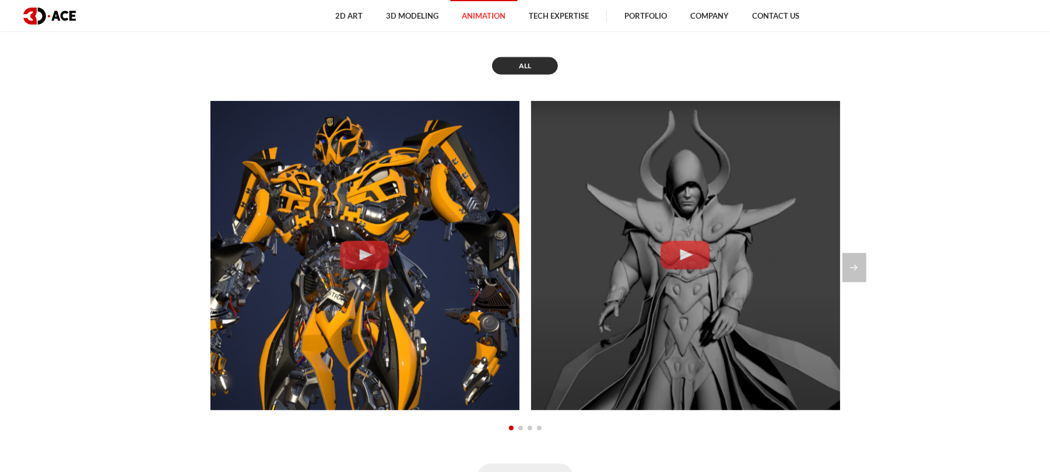
scroll to position [1010, 0]
